Goal: Task Accomplishment & Management: Use online tool/utility

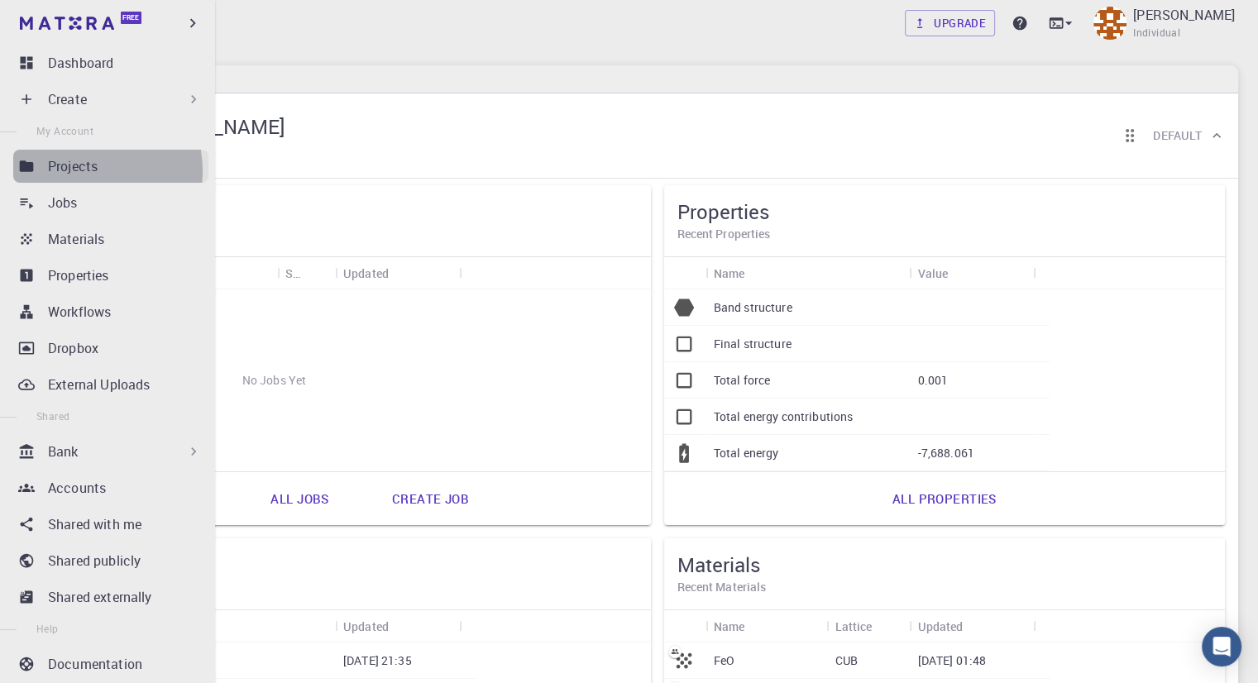
click at [77, 171] on p "Projects" at bounding box center [73, 166] width 50 height 20
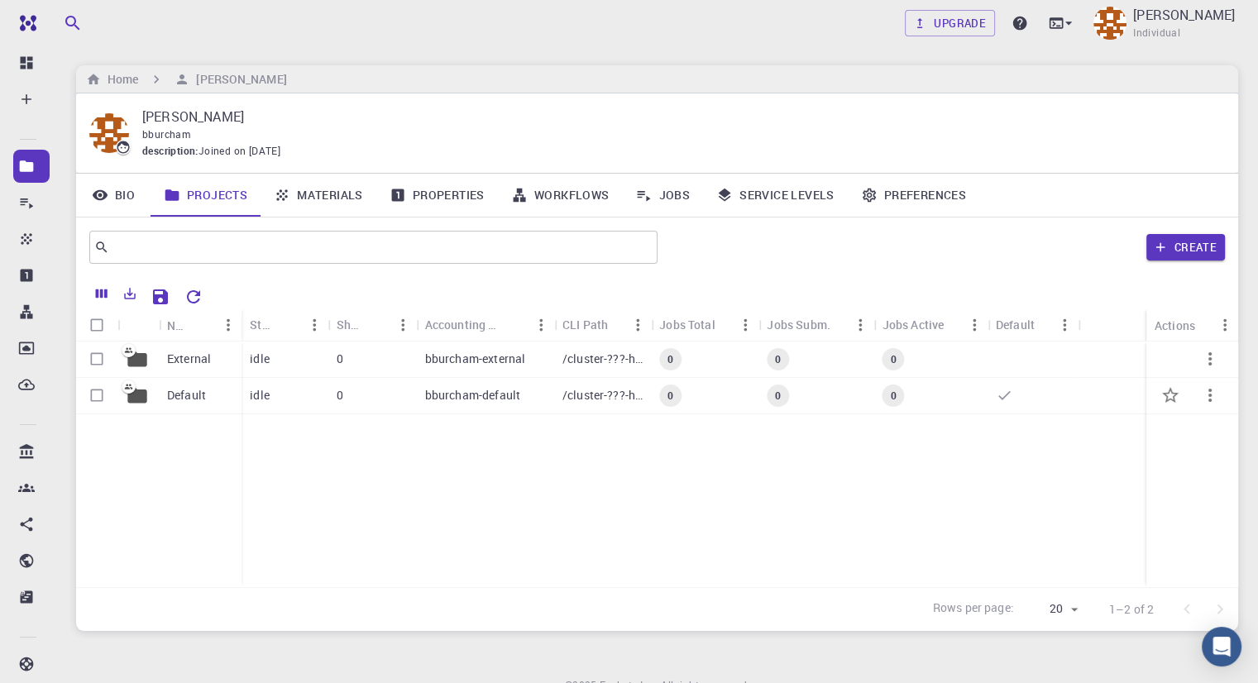
click at [318, 397] on div "idle" at bounding box center [284, 396] width 86 height 36
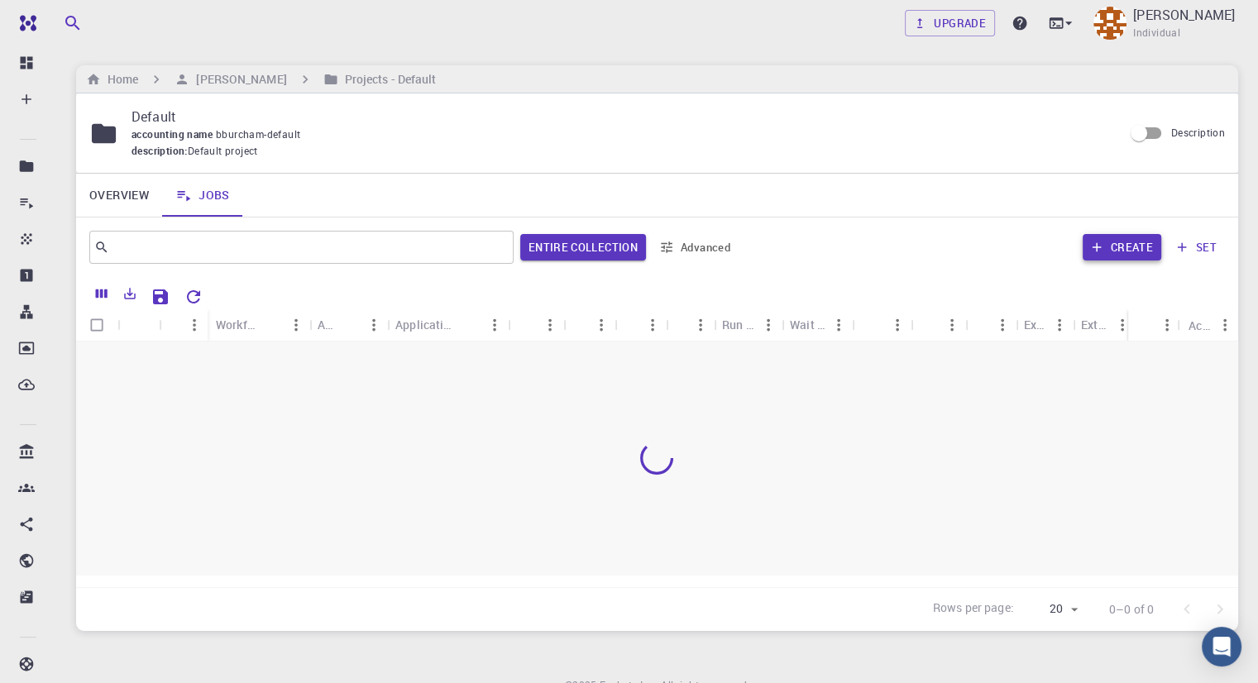
click at [1124, 247] on button "Create" at bounding box center [1121, 247] width 79 height 26
click at [107, 186] on link "Overview" at bounding box center [119, 195] width 86 height 43
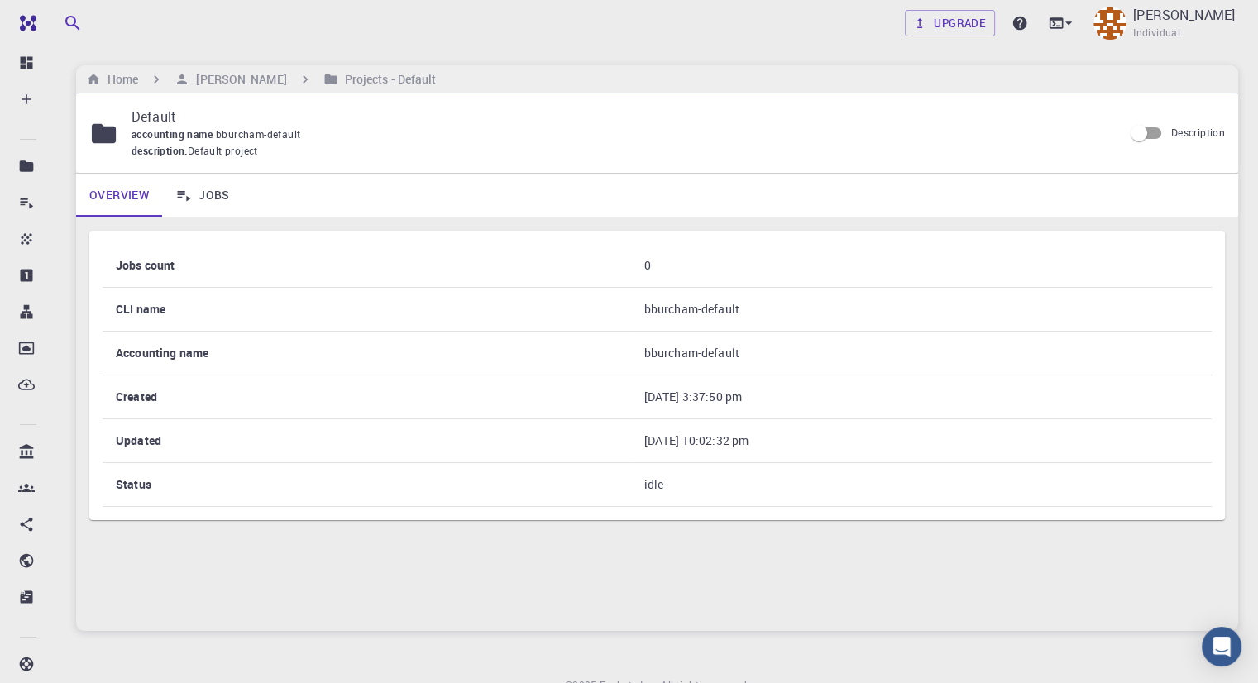
click at [207, 193] on link "Jobs" at bounding box center [202, 195] width 81 height 43
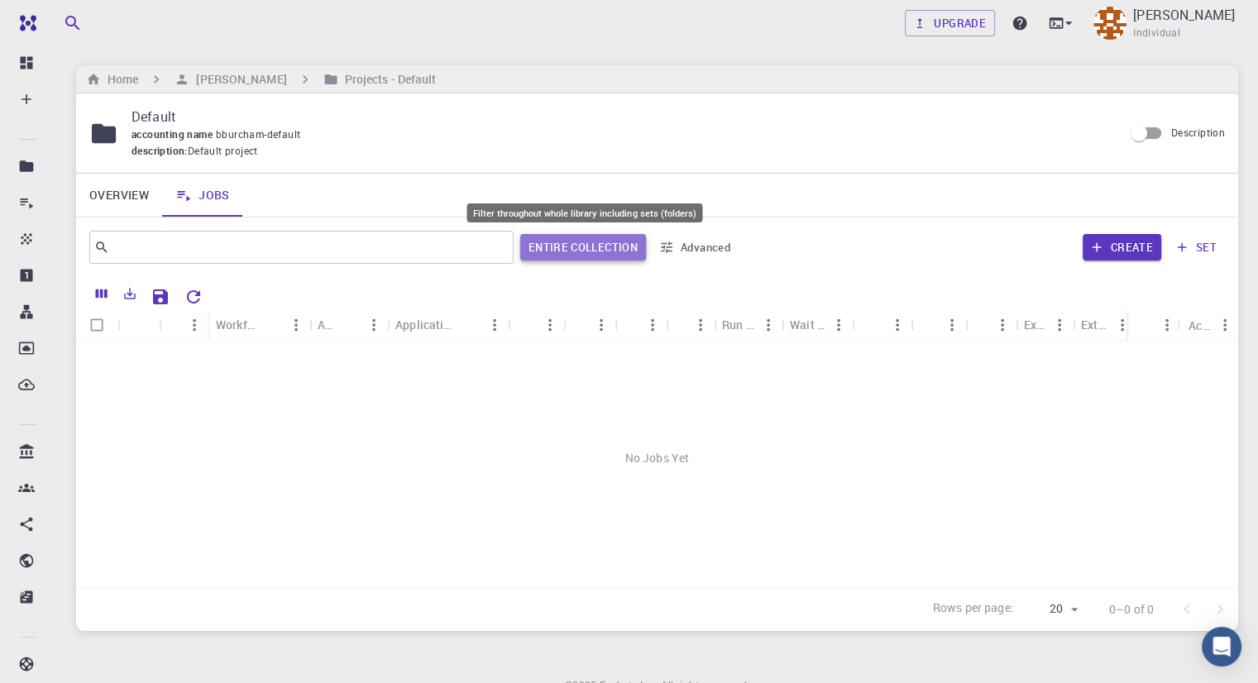
click at [554, 239] on button "Entire collection" at bounding box center [583, 247] width 126 height 26
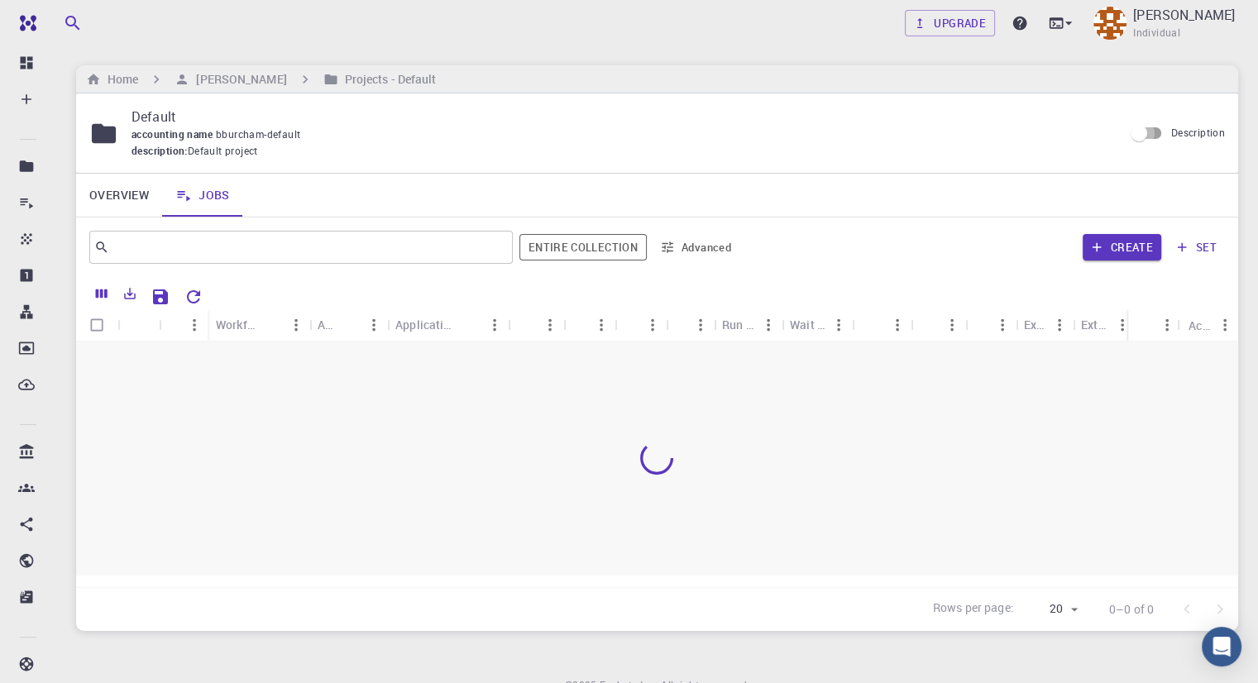
click at [1144, 131] on input "Description" at bounding box center [1139, 132] width 94 height 31
checkbox input "true"
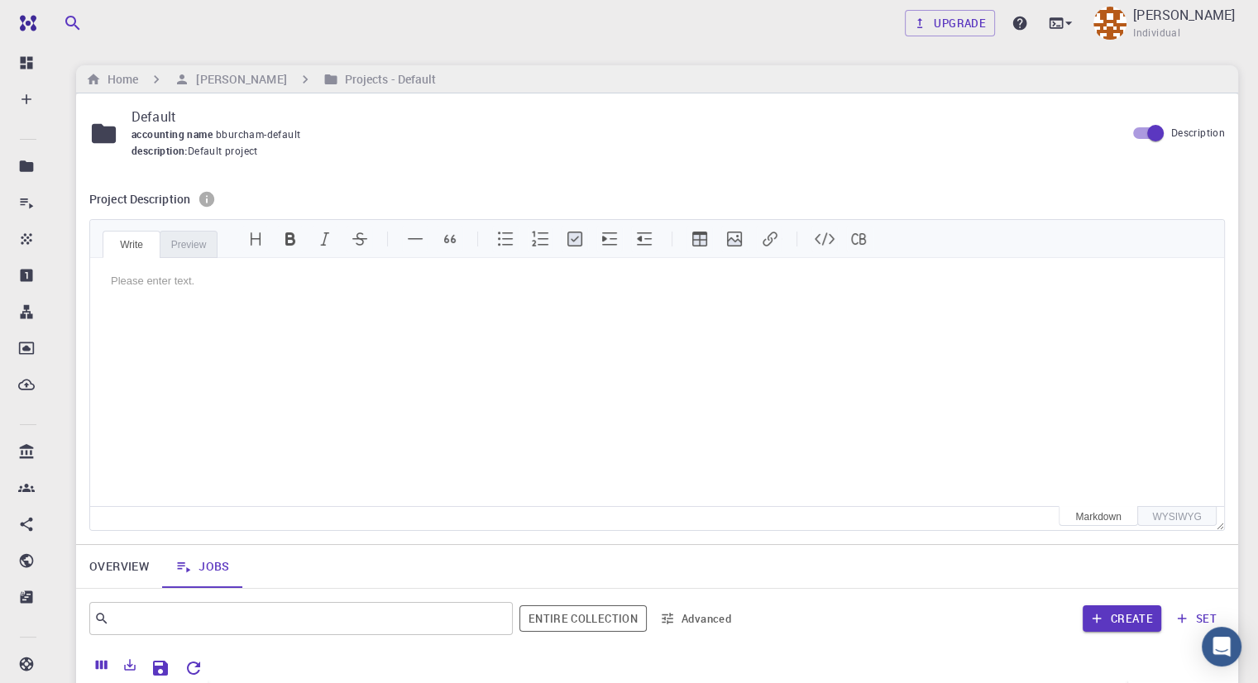
scroll to position [2, 0]
